Goal: Information Seeking & Learning: Learn about a topic

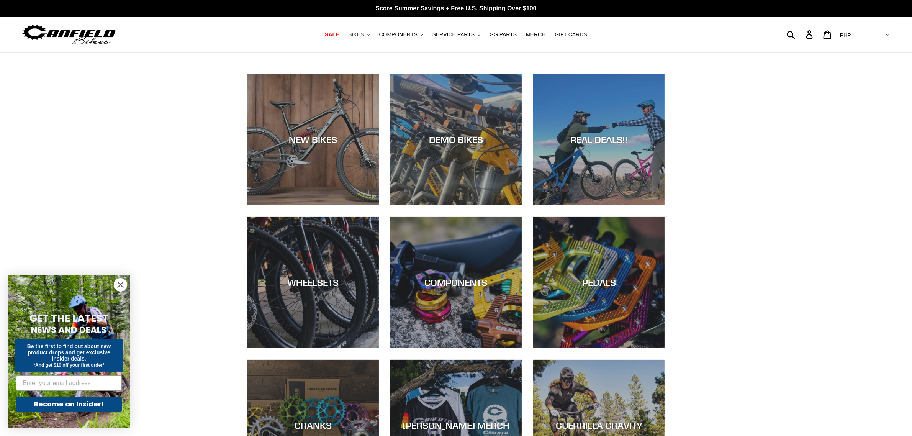
click at [373, 34] on button "BIKES .cls-1{fill:#231f20}" at bounding box center [358, 34] width 29 height 10
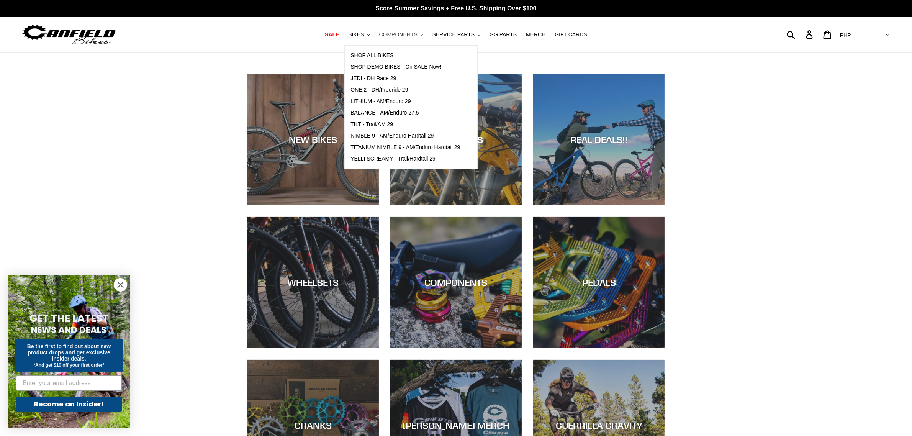
click at [414, 33] on span "COMPONENTS" at bounding box center [398, 34] width 38 height 7
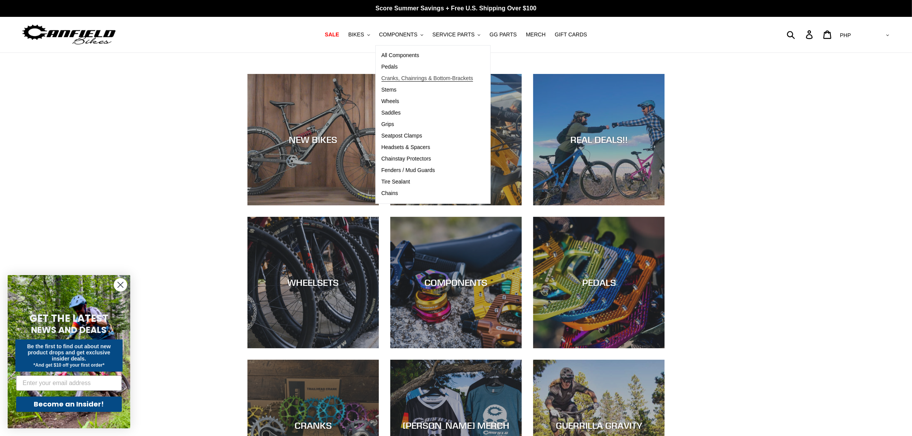
click at [405, 80] on span "Cranks, Chainrings & Bottom-Brackets" at bounding box center [427, 78] width 92 height 7
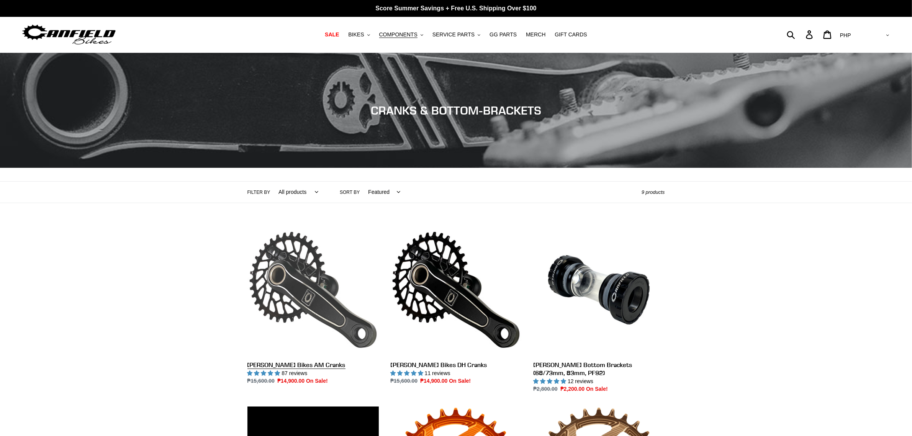
click at [338, 302] on link "[PERSON_NAME] Bikes AM Cranks" at bounding box center [312, 304] width 131 height 161
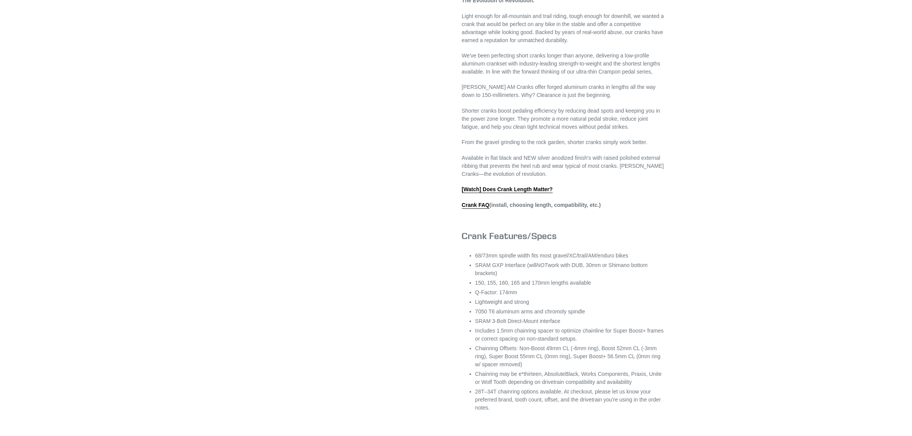
scroll to position [527, 0]
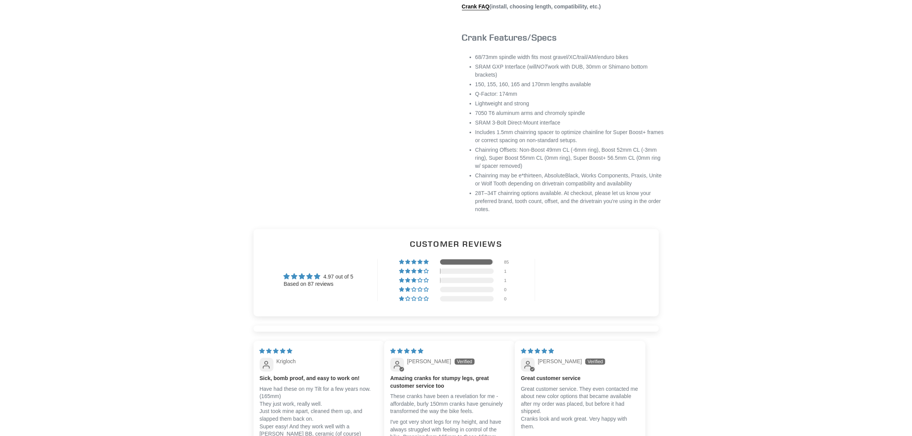
select select "highest-rating"
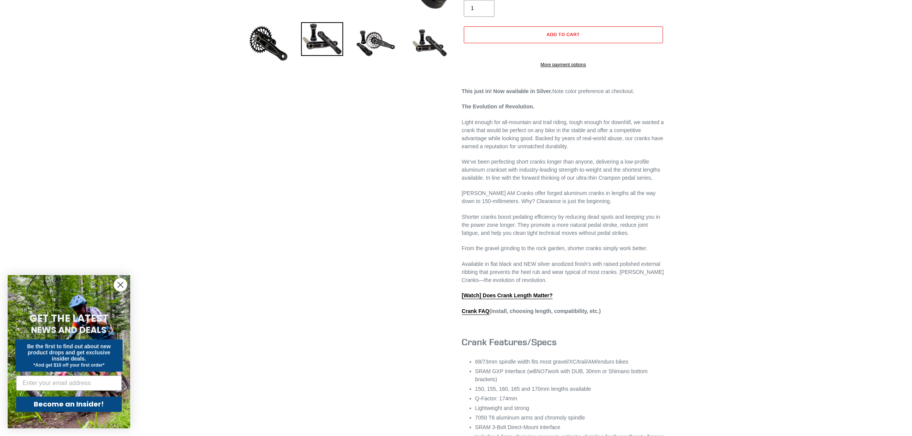
scroll to position [239, 0]
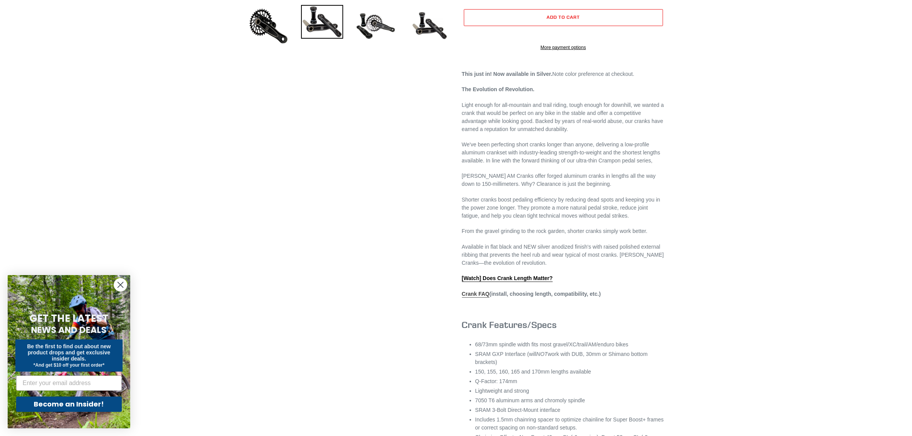
click at [480, 298] on link "Crank FAQ" at bounding box center [476, 294] width 28 height 7
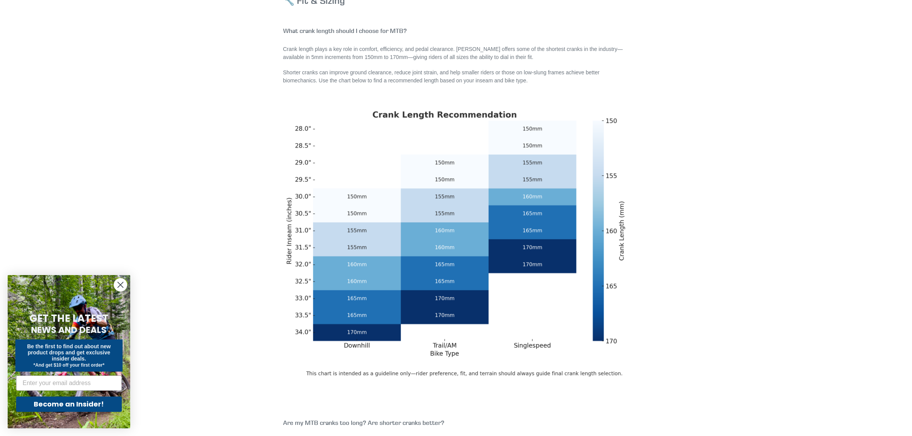
scroll to position [48, 0]
